Goal: Check status: Check status

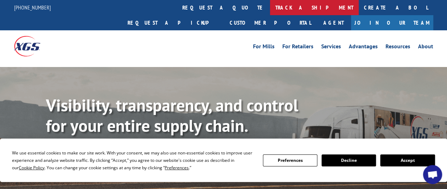
click at [270, 7] on link "track a shipment" at bounding box center [314, 7] width 89 height 15
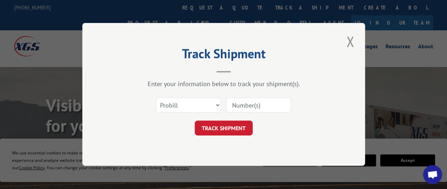
click at [271, 106] on input at bounding box center [258, 105] width 65 height 15
click at [246, 109] on input at bounding box center [258, 105] width 65 height 15
paste input "2818409"
type input "2818409"
click at [234, 127] on button "TRACK SHIPMENT" at bounding box center [224, 128] width 58 height 15
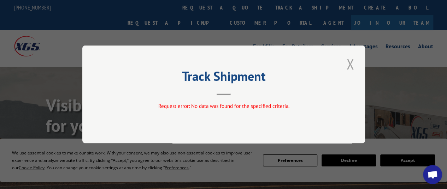
click at [350, 63] on button "Close modal" at bounding box center [350, 63] width 12 height 19
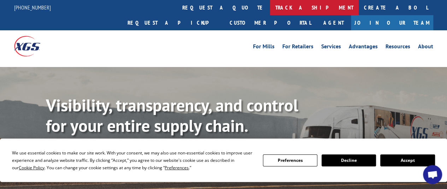
click at [270, 3] on link "track a shipment" at bounding box center [314, 7] width 89 height 15
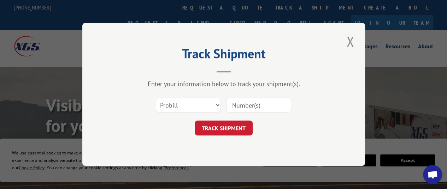
click at [256, 105] on input at bounding box center [258, 105] width 65 height 15
type input "2818409"
click button "TRACK SHIPMENT" at bounding box center [224, 128] width 58 height 15
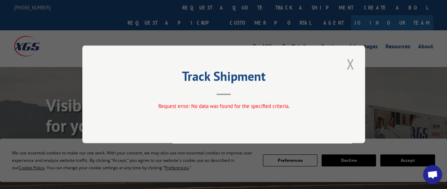
click at [344, 63] on button "Close modal" at bounding box center [350, 63] width 12 height 19
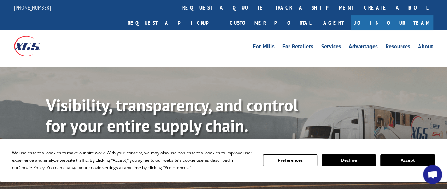
click at [399, 160] on button "Accept" at bounding box center [407, 161] width 54 height 12
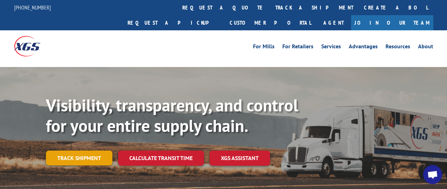
click at [85, 151] on link "Track shipment" at bounding box center [79, 158] width 66 height 15
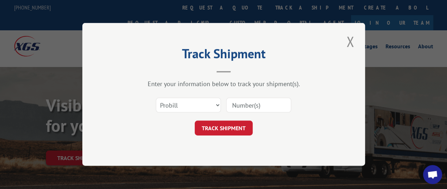
click at [275, 101] on input at bounding box center [258, 105] width 65 height 15
type input "2818409"
click button "TRACK SHIPMENT" at bounding box center [224, 128] width 58 height 15
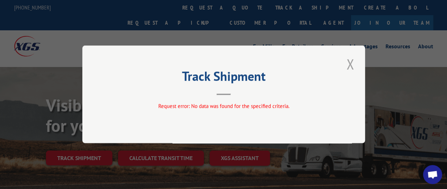
click at [350, 62] on button "Close modal" at bounding box center [350, 63] width 12 height 19
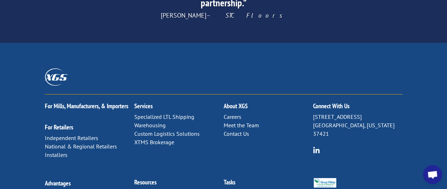
scroll to position [1191, 0]
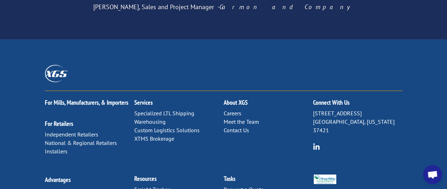
click at [239, 127] on link "Contact Us" at bounding box center [235, 130] width 25 height 7
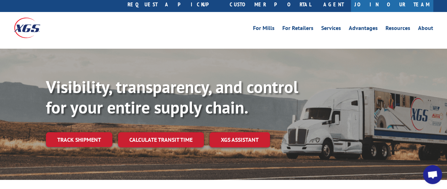
scroll to position [0, 0]
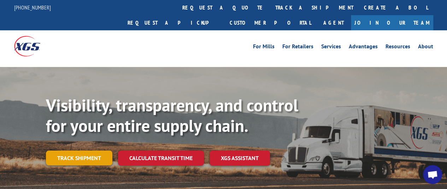
click at [92, 151] on link "Track shipment" at bounding box center [79, 158] width 66 height 15
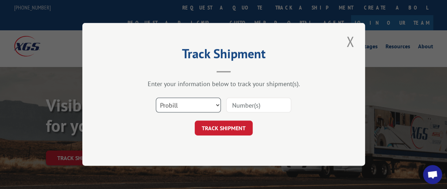
click at [216, 105] on select "Select category... Probill BOL PO" at bounding box center [188, 105] width 65 height 15
select select "bol"
click at [156, 98] on select "Select category... Probill BOL PO" at bounding box center [188, 105] width 65 height 15
click at [256, 106] on input at bounding box center [258, 105] width 65 height 15
type input "2818409"
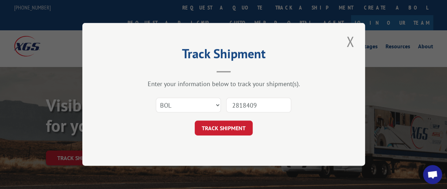
click button "TRACK SHIPMENT" at bounding box center [224, 128] width 58 height 15
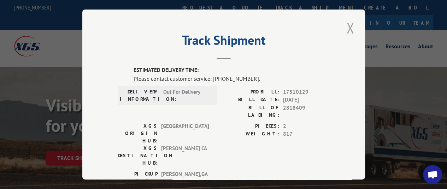
click at [346, 22] on button "Close modal" at bounding box center [350, 27] width 12 height 19
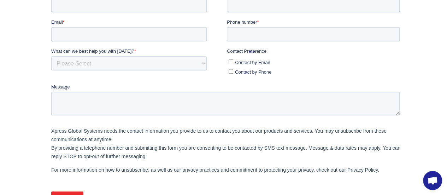
scroll to position [193, 0]
